Goal: Find specific page/section: Find specific page/section

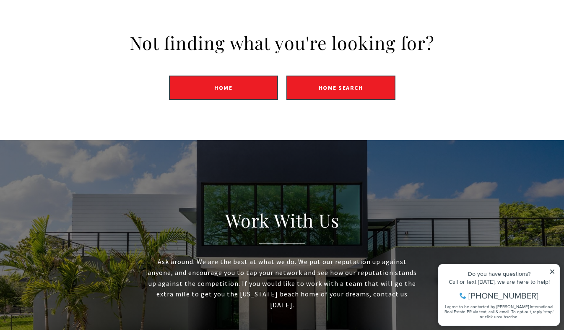
scroll to position [175, 0]
